Goal: Complete application form

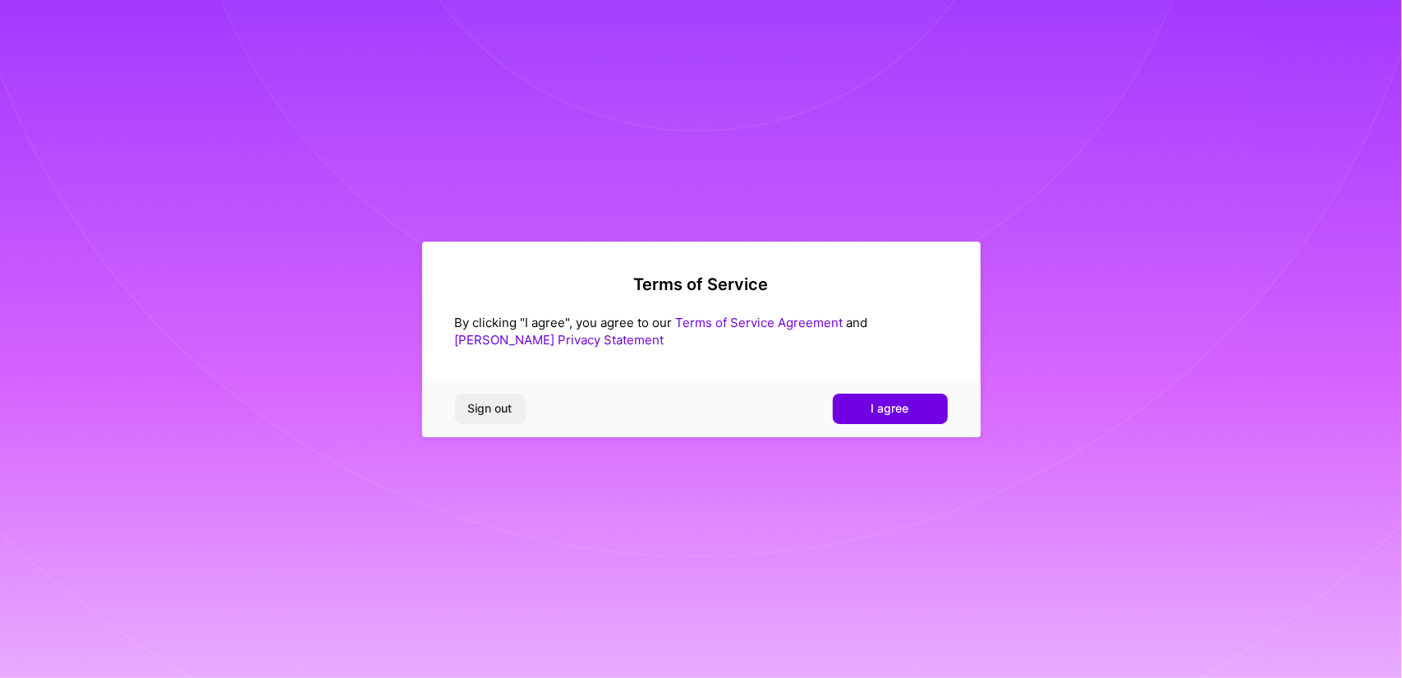
click at [730, 322] on link "Terms of Service Agreement" at bounding box center [760, 323] width 168 height 16
click at [884, 410] on span "I agree" at bounding box center [891, 408] width 38 height 16
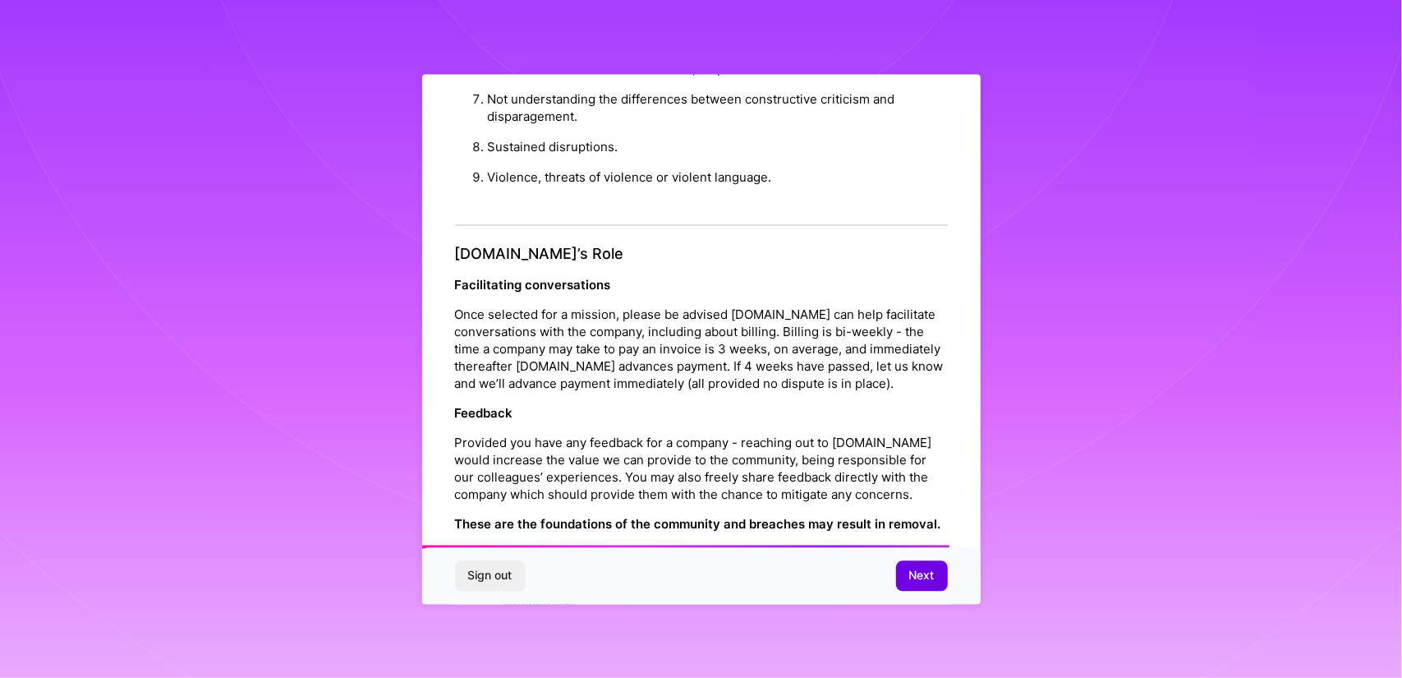
scroll to position [1797, 0]
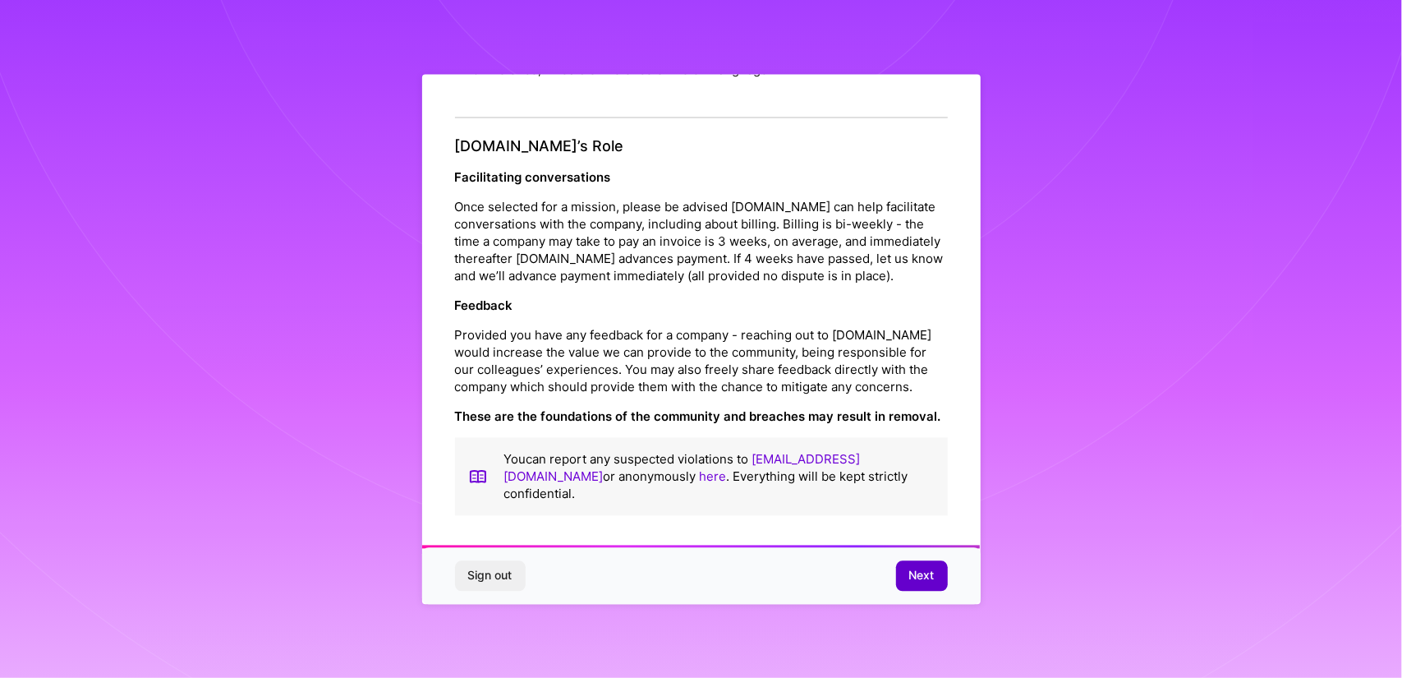
click at [928, 578] on span "Next" at bounding box center [921, 576] width 25 height 16
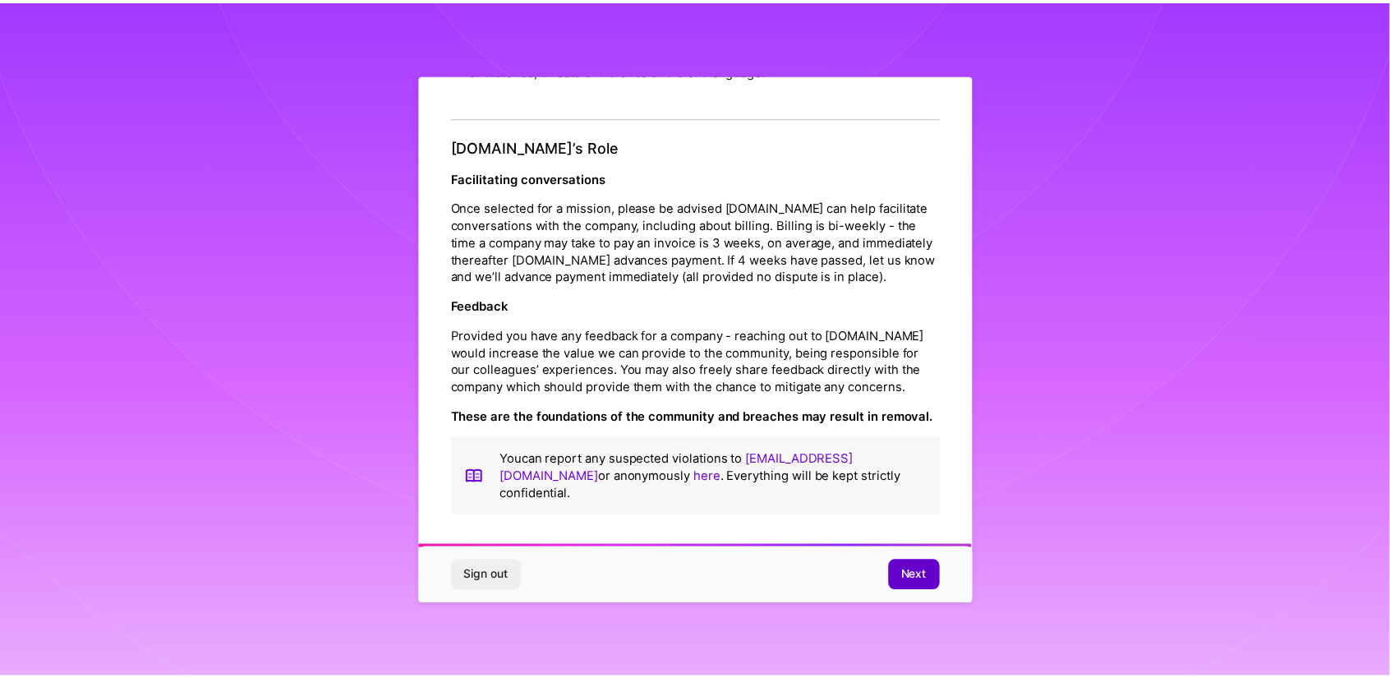
scroll to position [0, 0]
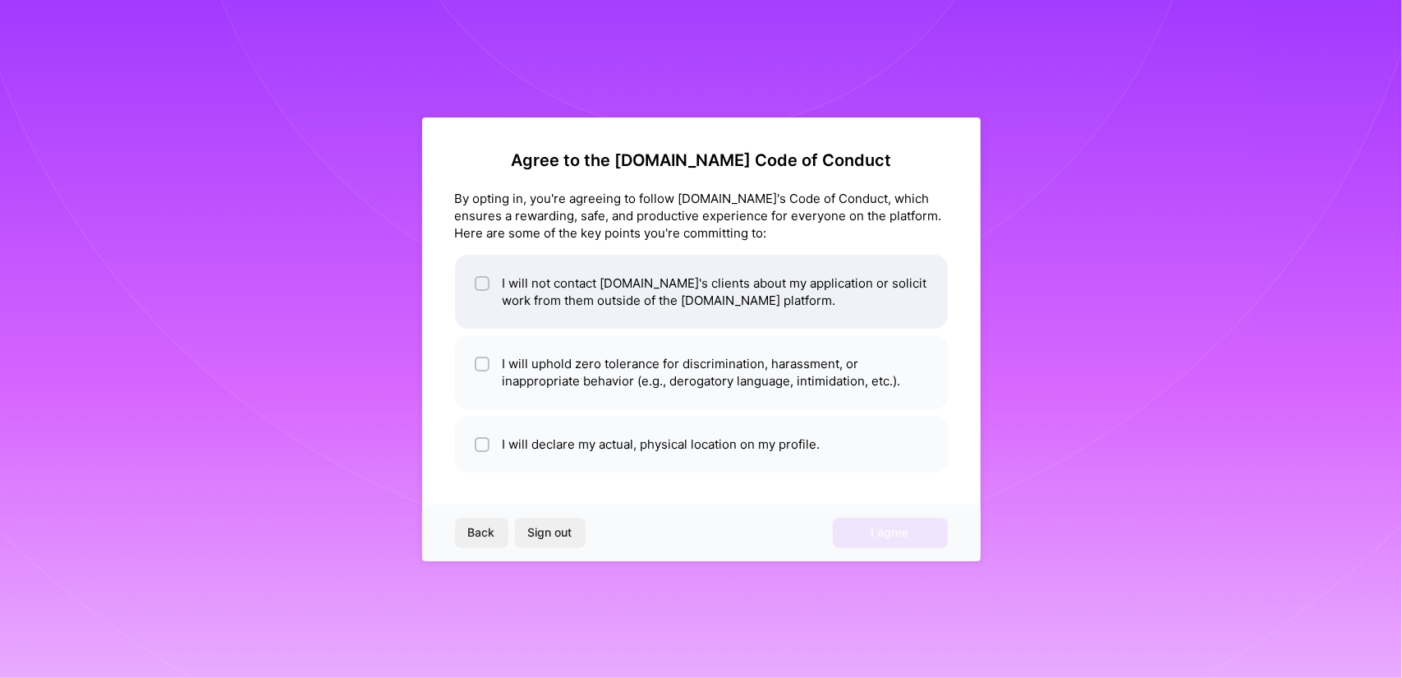
click at [484, 285] on input "checkbox" at bounding box center [484, 284] width 12 height 12
checkbox input "true"
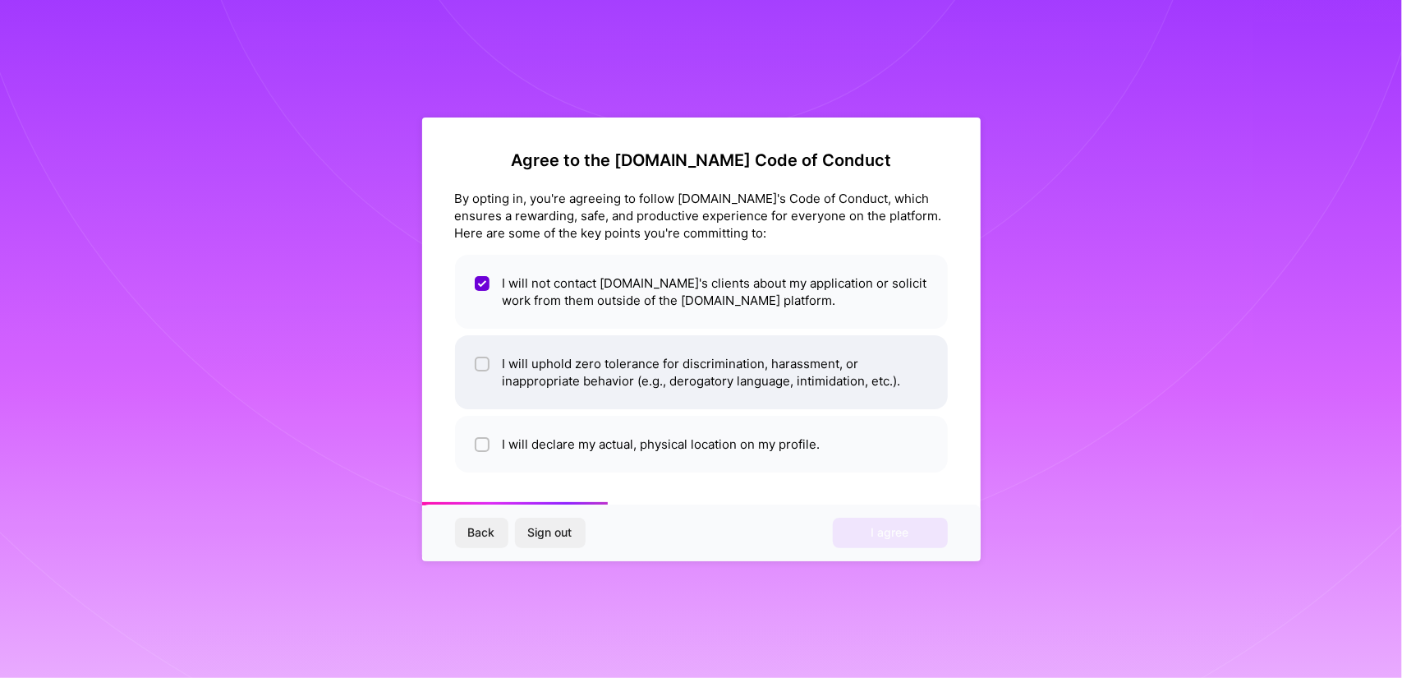
click at [483, 357] on div at bounding box center [482, 364] width 15 height 15
checkbox input "true"
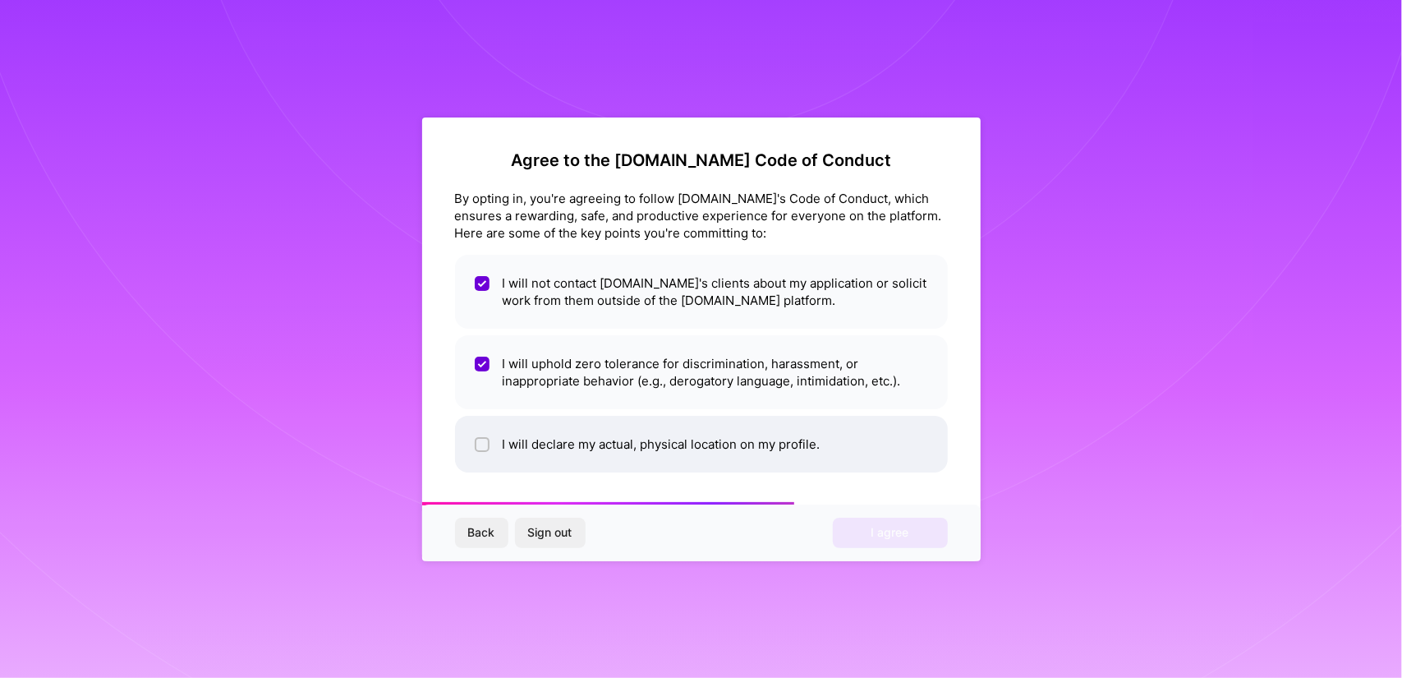
click at [483, 449] on input "checkbox" at bounding box center [484, 445] width 12 height 12
checkbox input "true"
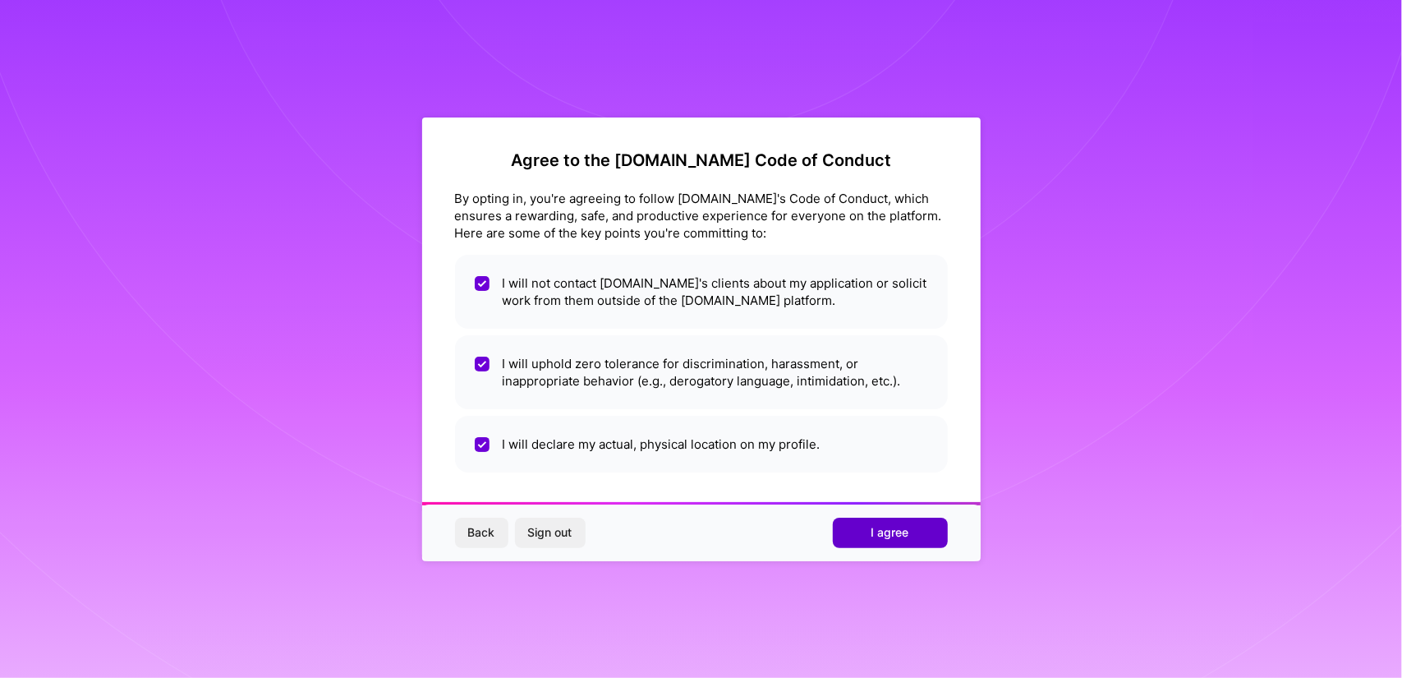
click at [881, 530] on span "I agree" at bounding box center [891, 532] width 38 height 16
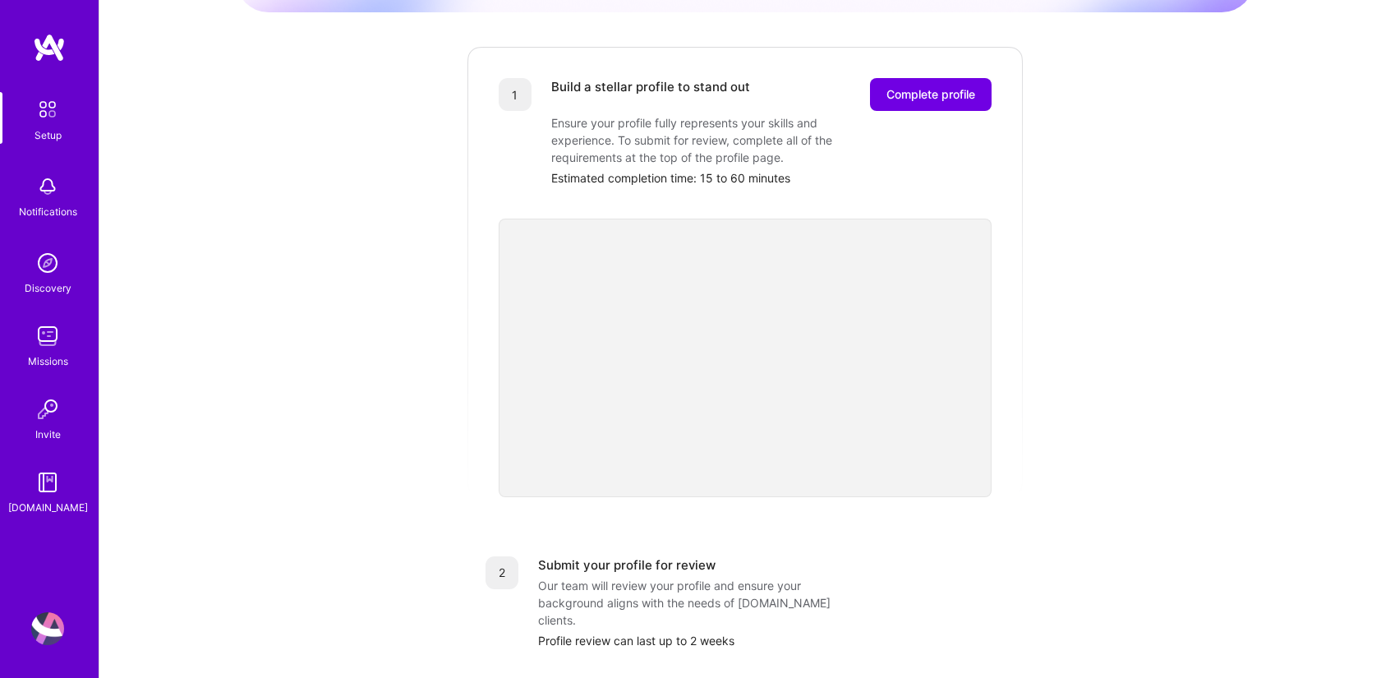
scroll to position [195, 0]
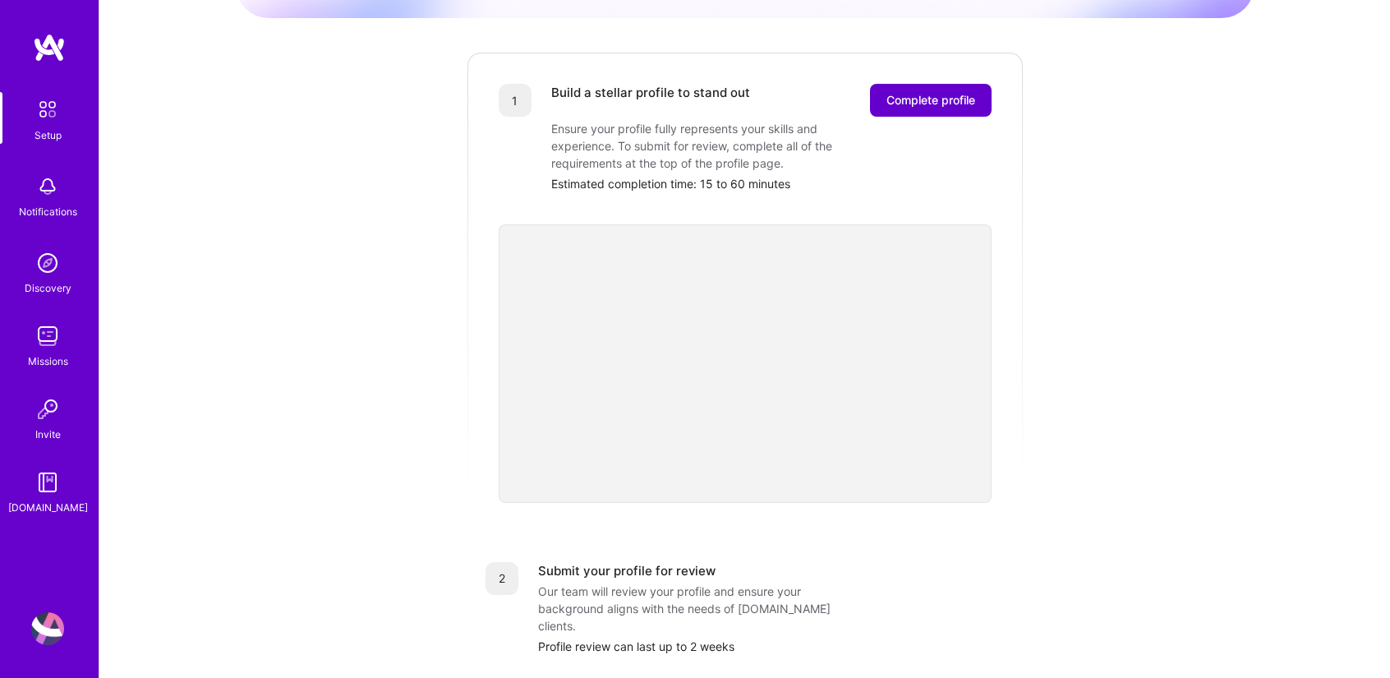
click at [940, 92] on span "Complete profile" at bounding box center [930, 100] width 89 height 16
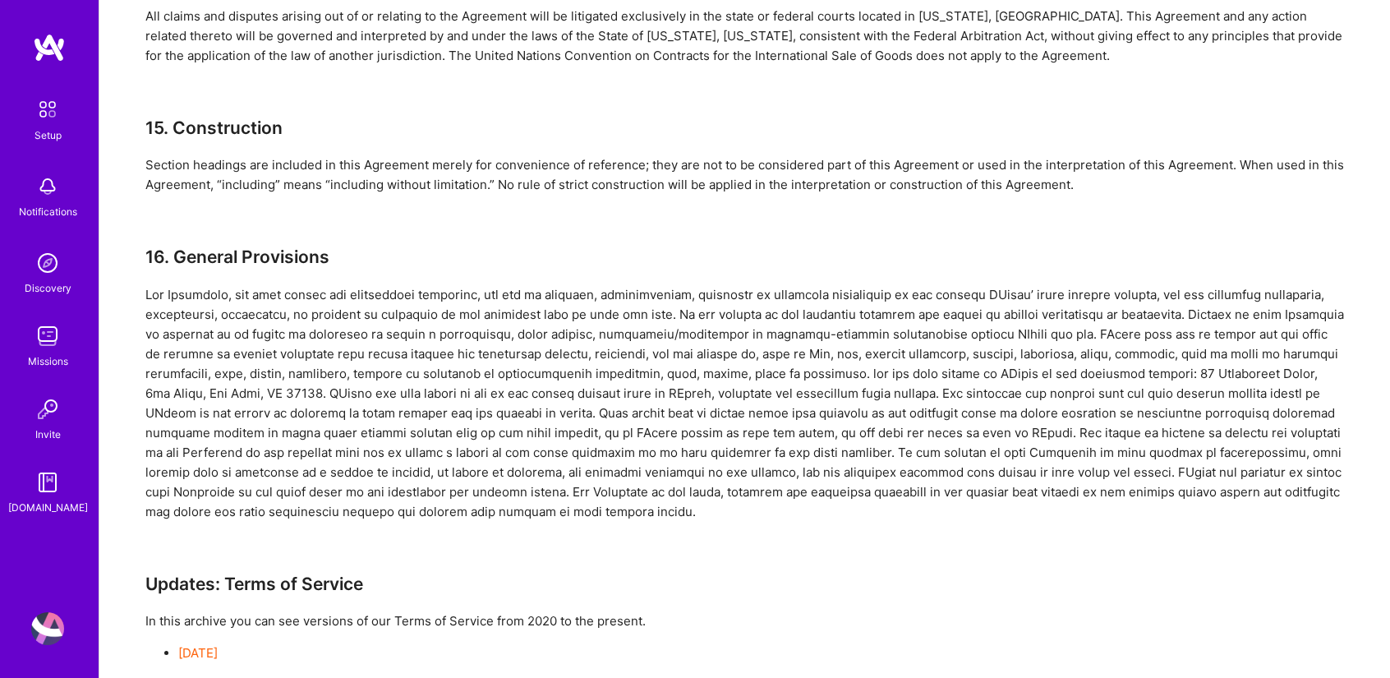
scroll to position [4497, 0]
